Goal: Navigation & Orientation: Find specific page/section

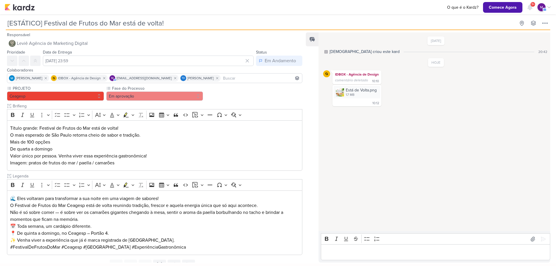
click at [314, 72] on div "Feed Solte o email para atrelar ao kard" at bounding box center [312, 147] width 13 height 230
drag, startPoint x: 314, startPoint y: 72, endPoint x: 287, endPoint y: 146, distance: 78.6
click at [314, 141] on div "Feed Solte o email para atrelar ao kard" at bounding box center [312, 147] width 13 height 230
drag, startPoint x: 302, startPoint y: 145, endPoint x: 299, endPoint y: 216, distance: 70.7
click at [299, 216] on div "PROJETO Ceagesp Fase do Processo" at bounding box center [152, 171] width 305 height 172
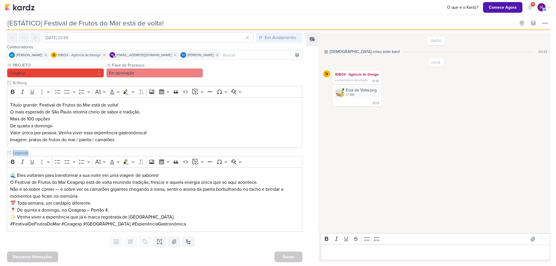
scroll to position [24, 0]
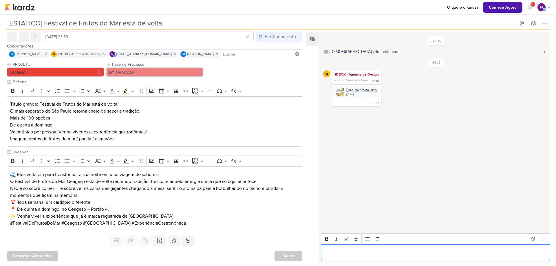
click at [350, 248] on div "Editor editing area: main" at bounding box center [435, 252] width 229 height 16
click at [364, 91] on div "Está de Volta.png" at bounding box center [361, 90] width 31 height 6
click at [532, 21] on icon at bounding box center [533, 23] width 6 height 6
click at [13, 12] on div "O que é o Kardz? Comece Agora 9+ Centro de Notificações somente não lidas marca…" at bounding box center [278, 7] width 547 height 14
click at [16, 9] on img at bounding box center [20, 7] width 30 height 7
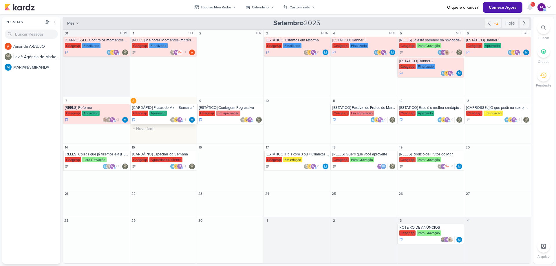
click at [177, 110] on div "[CARDÁPIO] Frutos do Mar - Semana 1 Ceagesp Aprovado m +1" at bounding box center [163, 114] width 67 height 20
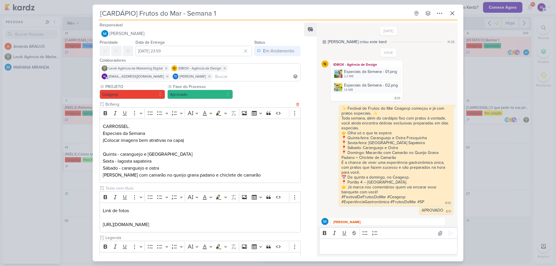
scroll to position [19, 0]
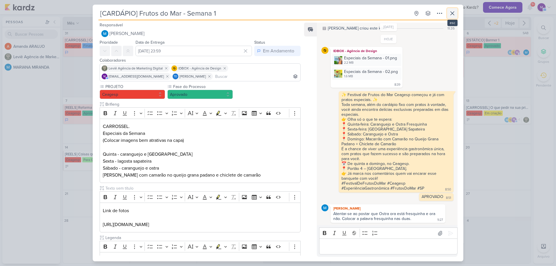
click at [449, 11] on icon at bounding box center [452, 13] width 7 height 7
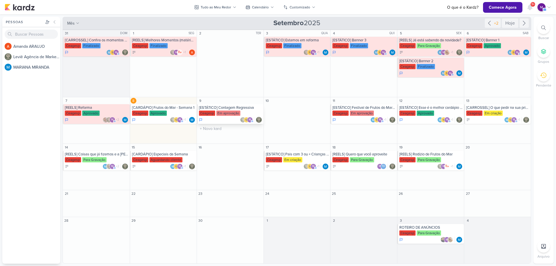
click at [225, 108] on div "[ESTÁTICO] Contagem Regressiva" at bounding box center [230, 107] width 63 height 5
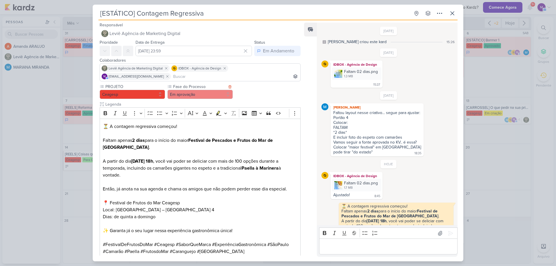
scroll to position [76, 0]
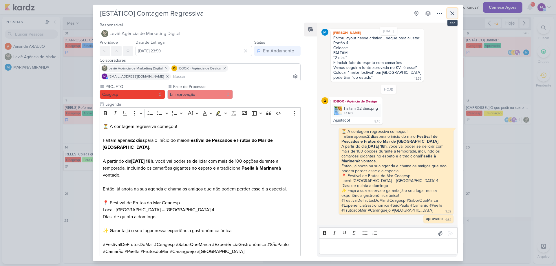
click at [450, 16] on icon at bounding box center [452, 13] width 7 height 7
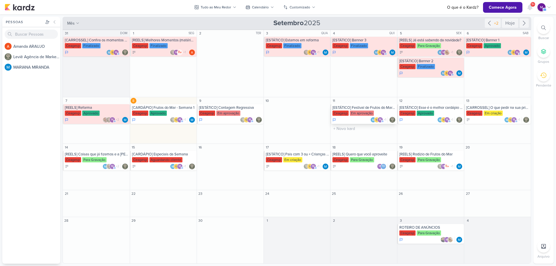
click at [349, 108] on div "[ESTÁTICO] Festival de Frutos do Mar está de volta!" at bounding box center [363, 107] width 63 height 5
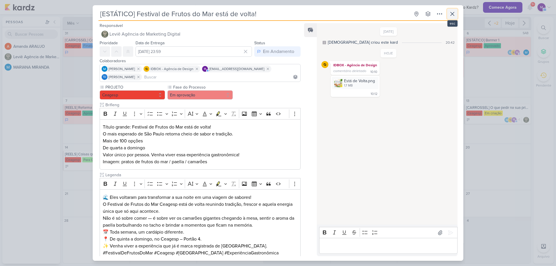
click at [453, 12] on icon at bounding box center [452, 13] width 7 height 7
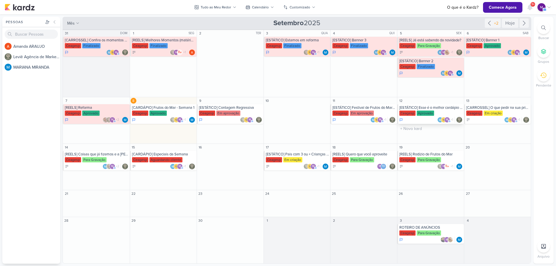
click at [444, 107] on div "[ESTÁTICO] Esse é o melhor cardápio de Frutos do Mar de São Paulo" at bounding box center [430, 107] width 63 height 5
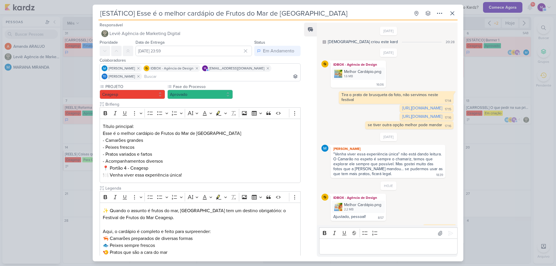
scroll to position [29, 0]
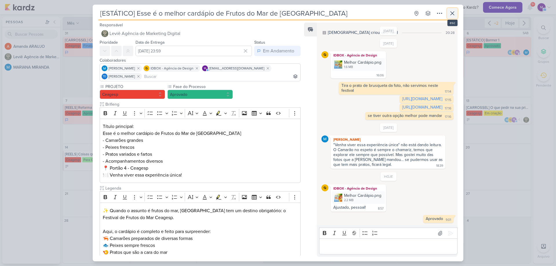
click at [454, 14] on icon at bounding box center [451, 13] width 3 height 3
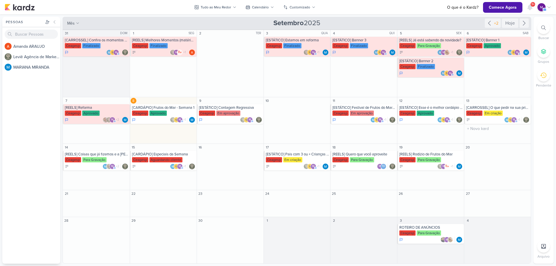
click at [483, 102] on div "13" at bounding box center [497, 100] width 67 height 7
click at [485, 106] on div "[CARROSSEL] O que pedir na sua primeira visita ao Festivais Ceagesp" at bounding box center [497, 107] width 63 height 5
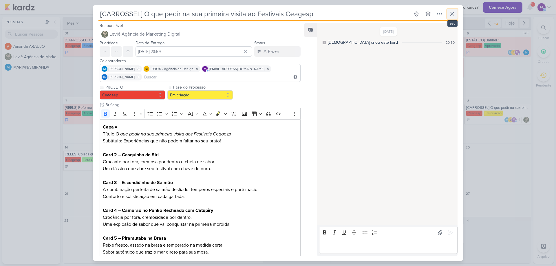
click at [452, 15] on icon at bounding box center [452, 13] width 7 height 7
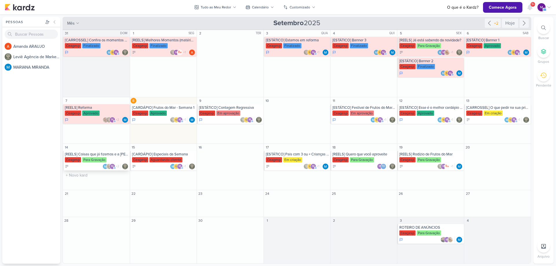
click at [118, 154] on div "[REELS] Coisas que já fizemos e a Marcela não nos demitiu" at bounding box center [97, 154] width 64 height 5
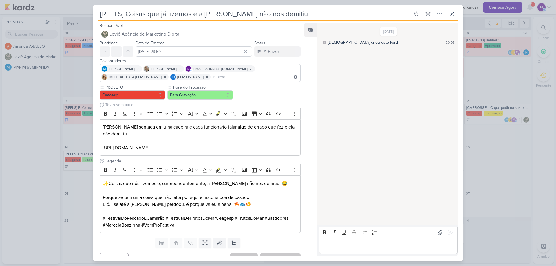
drag, startPoint x: 299, startPoint y: 201, endPoint x: 299, endPoint y: 214, distance: 13.3
click at [299, 214] on div "PROJETO Ceagesp Fase do Processo" at bounding box center [198, 159] width 210 height 151
click at [450, 15] on icon at bounding box center [452, 13] width 7 height 7
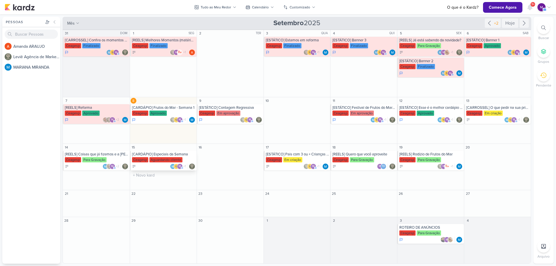
click at [173, 153] on div "[CARDÁPIO] Especiais da Semana" at bounding box center [163, 154] width 63 height 5
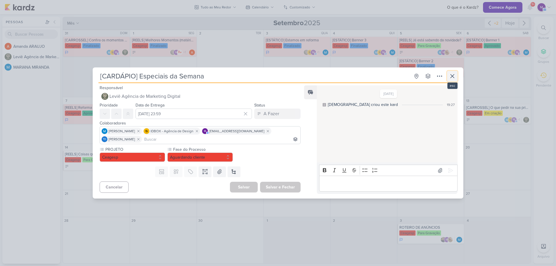
click at [452, 76] on icon at bounding box center [452, 76] width 7 height 7
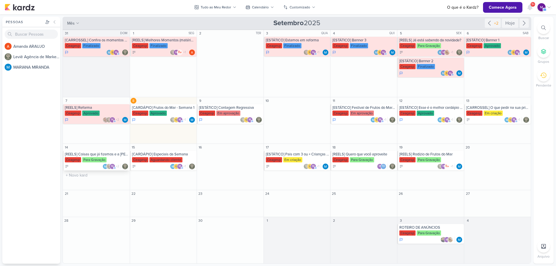
click at [114, 155] on div "[REELS] Coisas que já fizemos e a Marcela não nos demitiu" at bounding box center [97, 154] width 64 height 5
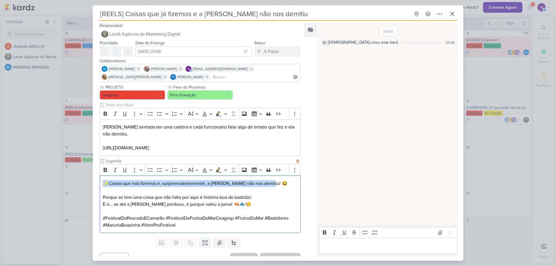
drag, startPoint x: 272, startPoint y: 182, endPoint x: 188, endPoint y: 193, distance: 84.7
click at [104, 183] on p "✨Coisas que nós fizemos e, surpreendentemente, a Marcela não nos demitiu! 😂" at bounding box center [200, 183] width 195 height 7
copy p "✨Coisas que nós fizemos e, surpreendentemente, a Marcela não nos demitiu! 😂"
click at [452, 16] on icon at bounding box center [452, 13] width 7 height 7
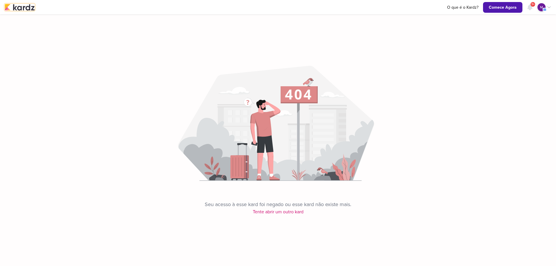
click at [22, 7] on img at bounding box center [20, 7] width 30 height 7
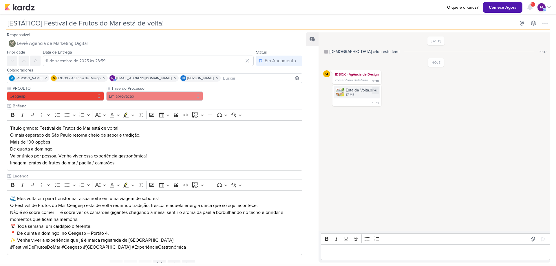
click at [357, 89] on div "Está de Volta.png" at bounding box center [361, 90] width 31 height 6
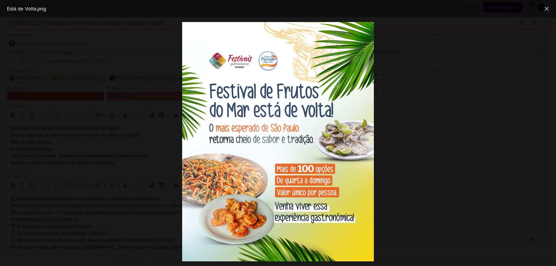
click at [447, 203] on div at bounding box center [278, 141] width 556 height 249
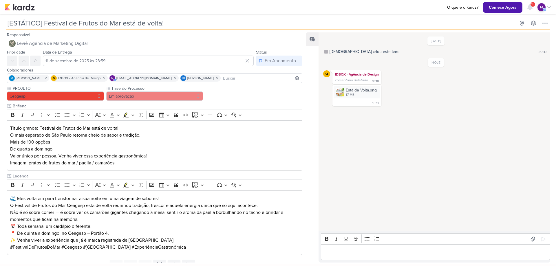
click at [357, 250] on p "Editor editing area: main" at bounding box center [435, 252] width 223 height 7
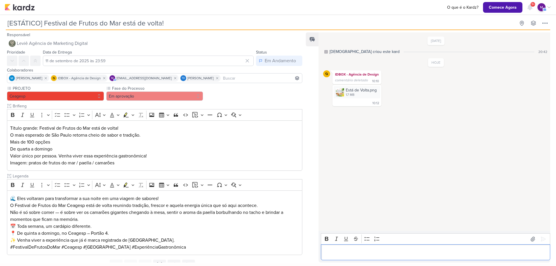
click at [357, 250] on p "Editor editing area: main" at bounding box center [435, 252] width 223 height 7
click at [357, 249] on p "Editor editing area: main" at bounding box center [435, 252] width 223 height 7
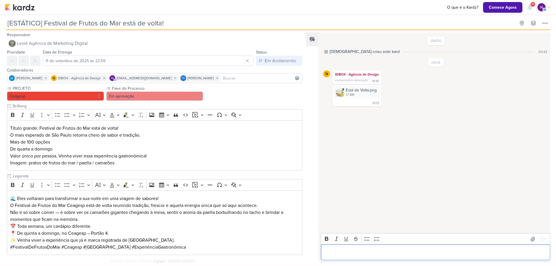
click at [357, 249] on p "Editor editing area: main" at bounding box center [435, 252] width 223 height 7
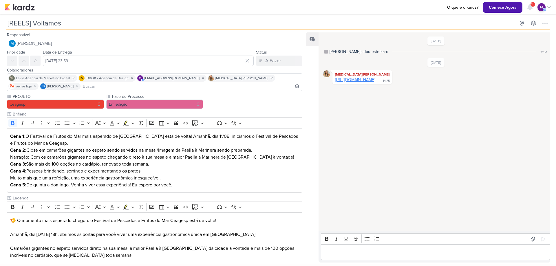
click at [375, 80] on link "[URL][DOMAIN_NAME]" at bounding box center [355, 79] width 40 height 5
click at [367, 251] on p "Editor editing area: main" at bounding box center [435, 252] width 223 height 7
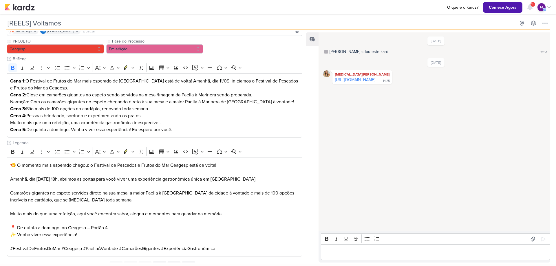
scroll to position [48, 0]
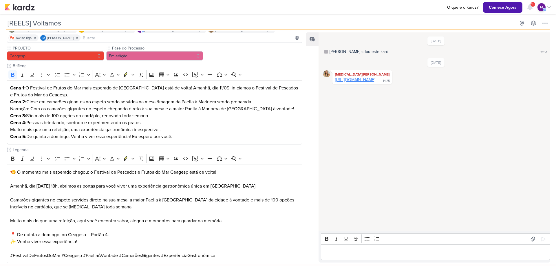
click at [375, 79] on link "[URL][DOMAIN_NAME]" at bounding box center [355, 79] width 40 height 5
